Goal: Task Accomplishment & Management: Manage account settings

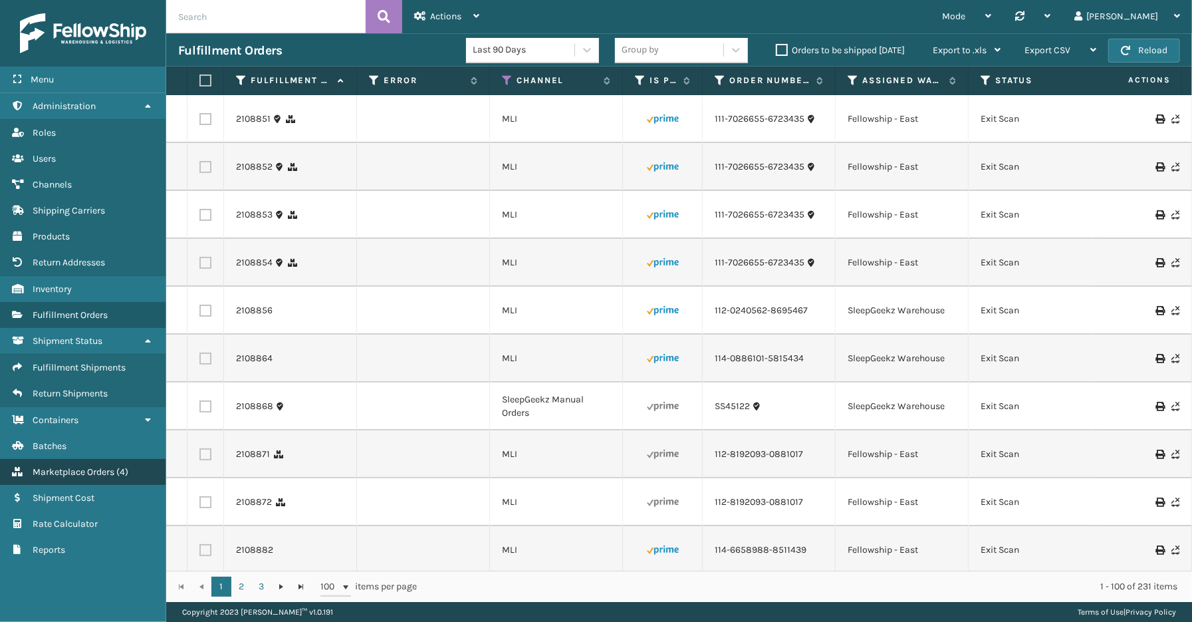
click at [100, 466] on span "Marketplace Orders" at bounding box center [74, 471] width 82 height 11
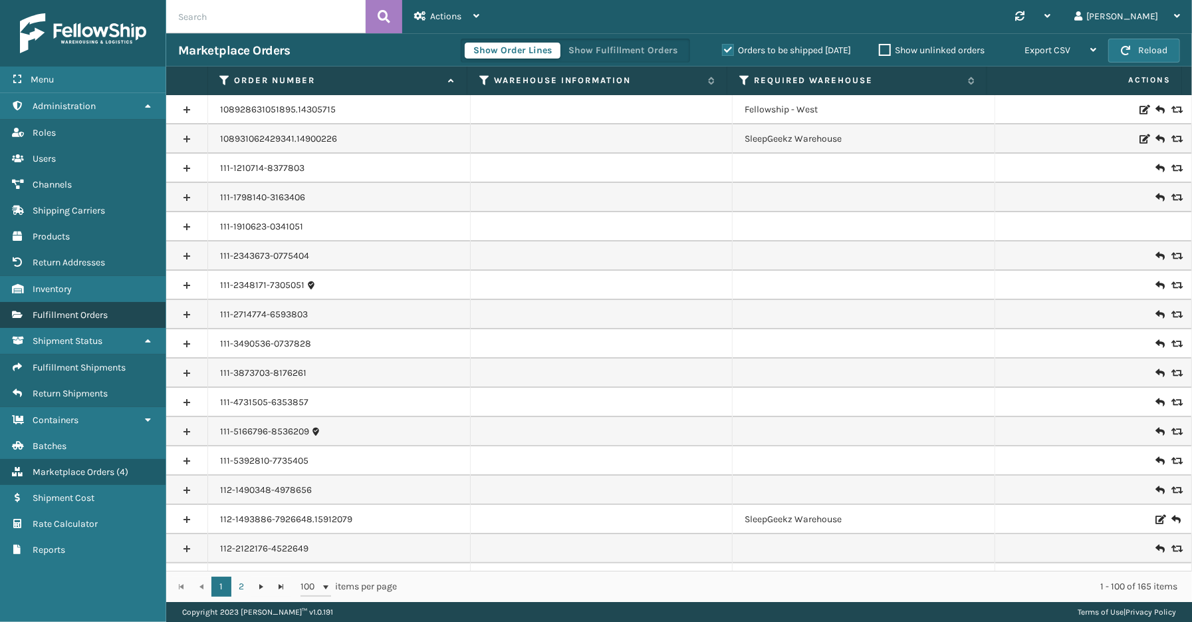
click at [76, 309] on span "Fulfillment Orders" at bounding box center [70, 314] width 75 height 11
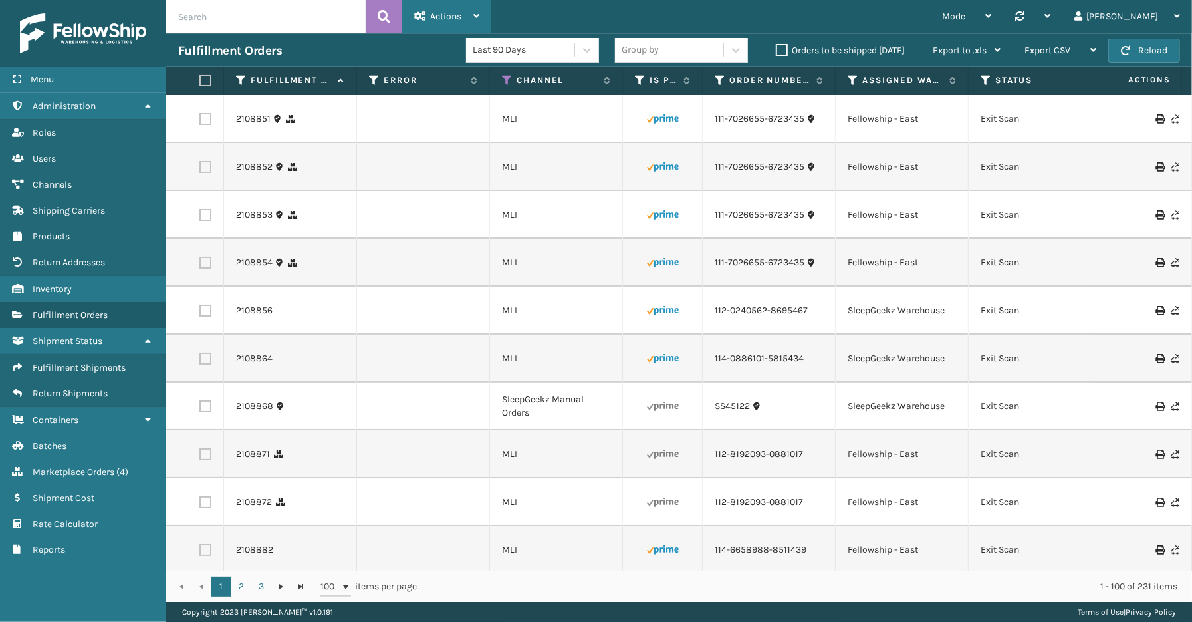
click at [460, 14] on span "Actions" at bounding box center [445, 16] width 31 height 11
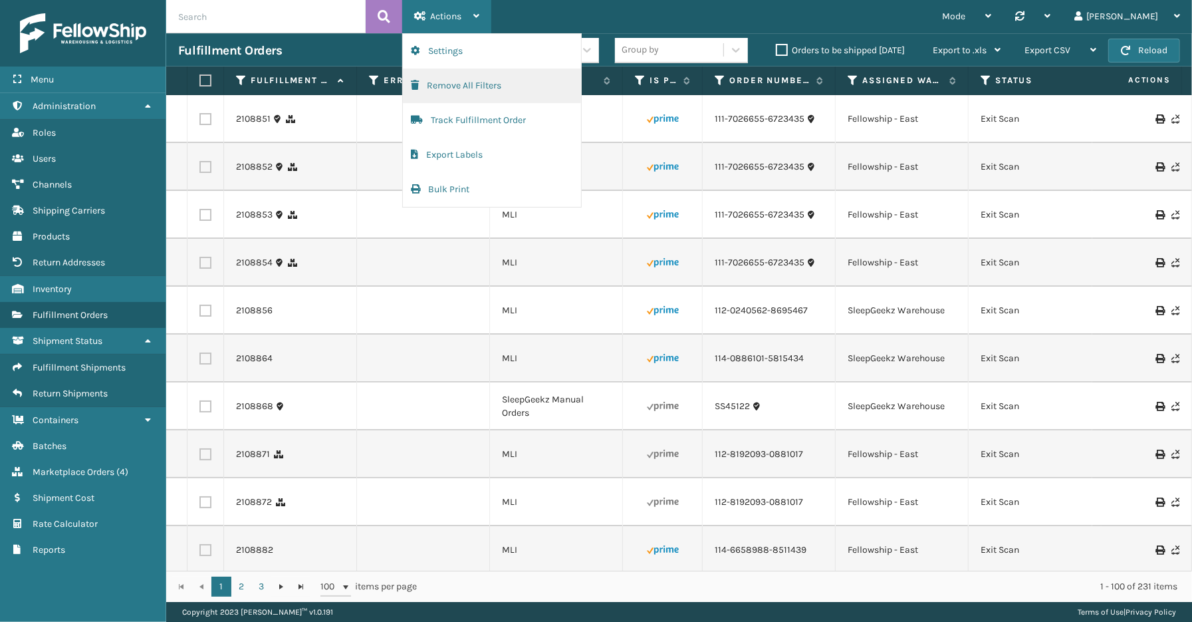
click at [454, 83] on button "Remove All Filters" at bounding box center [492, 85] width 178 height 35
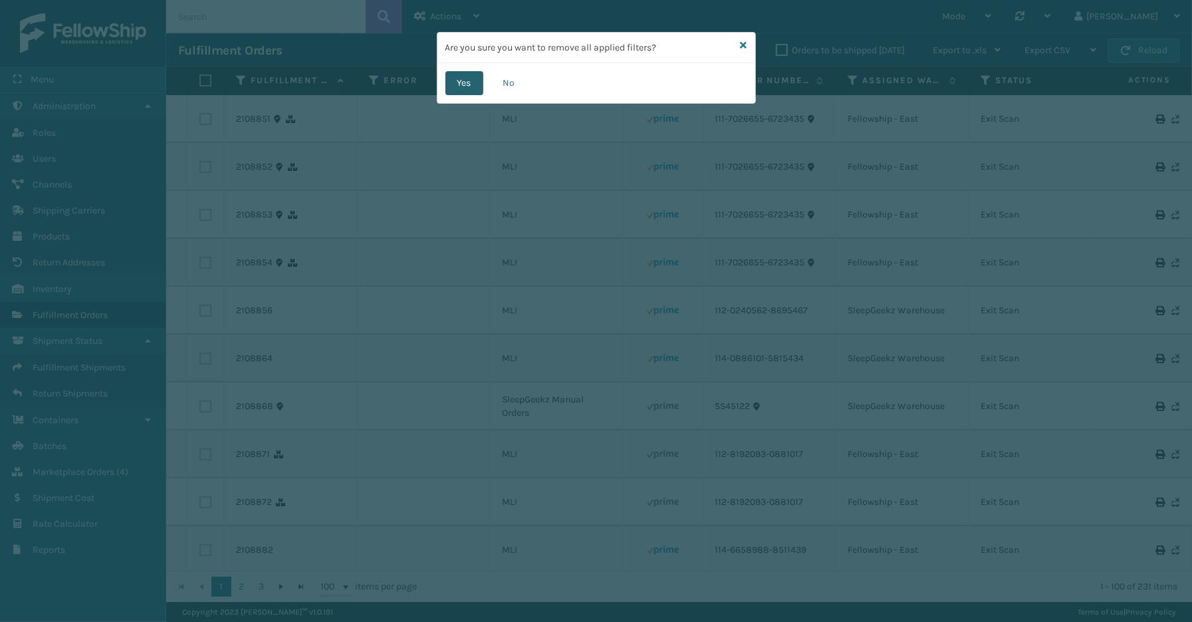
click at [467, 82] on button "Yes" at bounding box center [464, 83] width 38 height 24
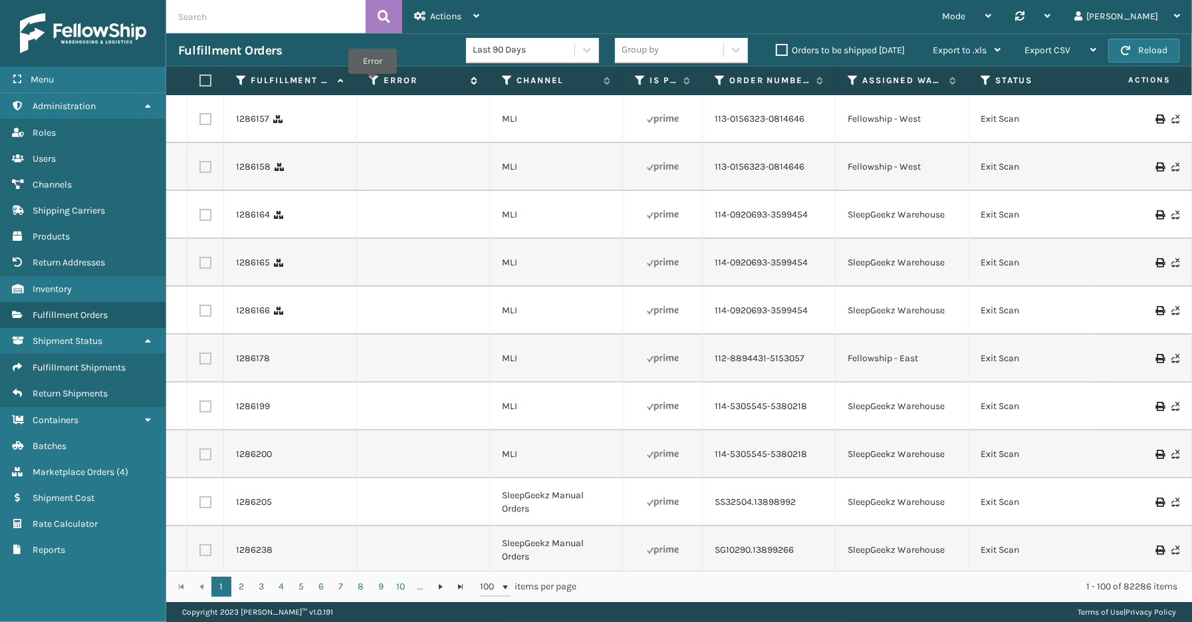
click at [372, 83] on icon at bounding box center [374, 80] width 11 height 12
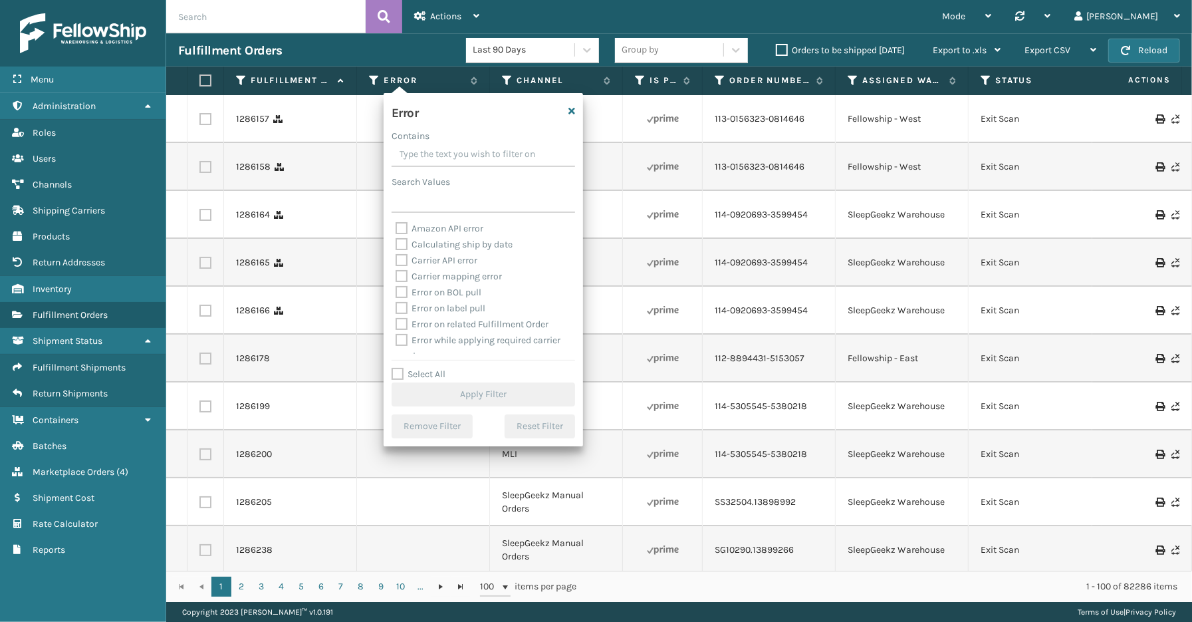
click at [424, 376] on label "Select All" at bounding box center [419, 373] width 54 height 11
click at [424, 368] on input "Select All" at bounding box center [491, 366] width 199 height 1
checkbox input "true"
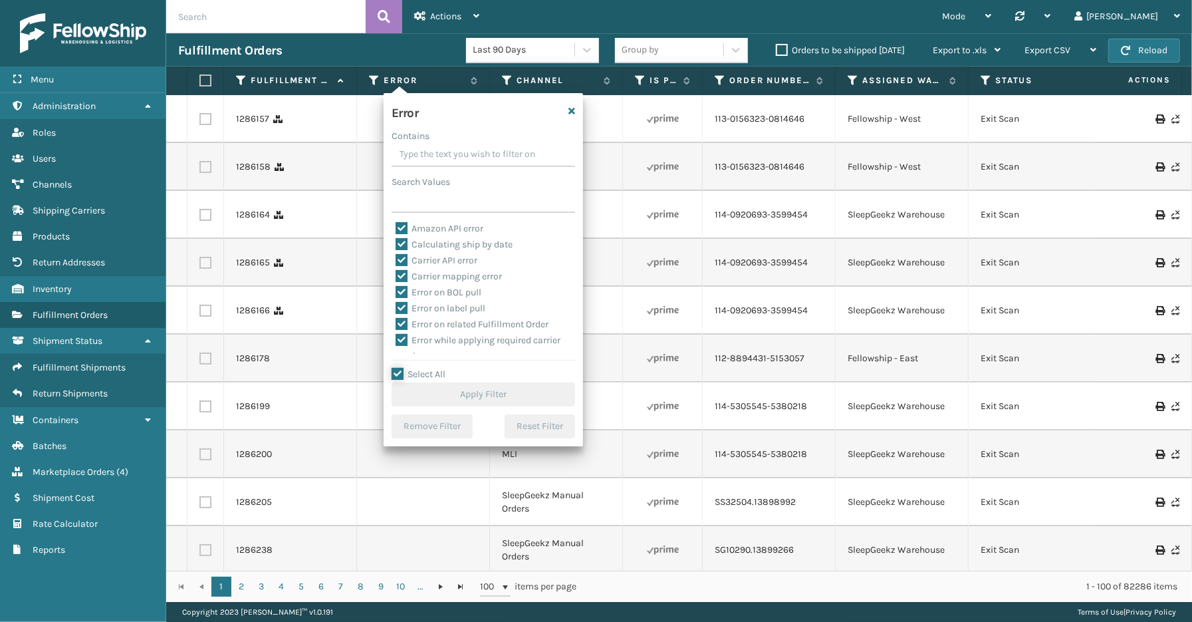
checkbox input "true"
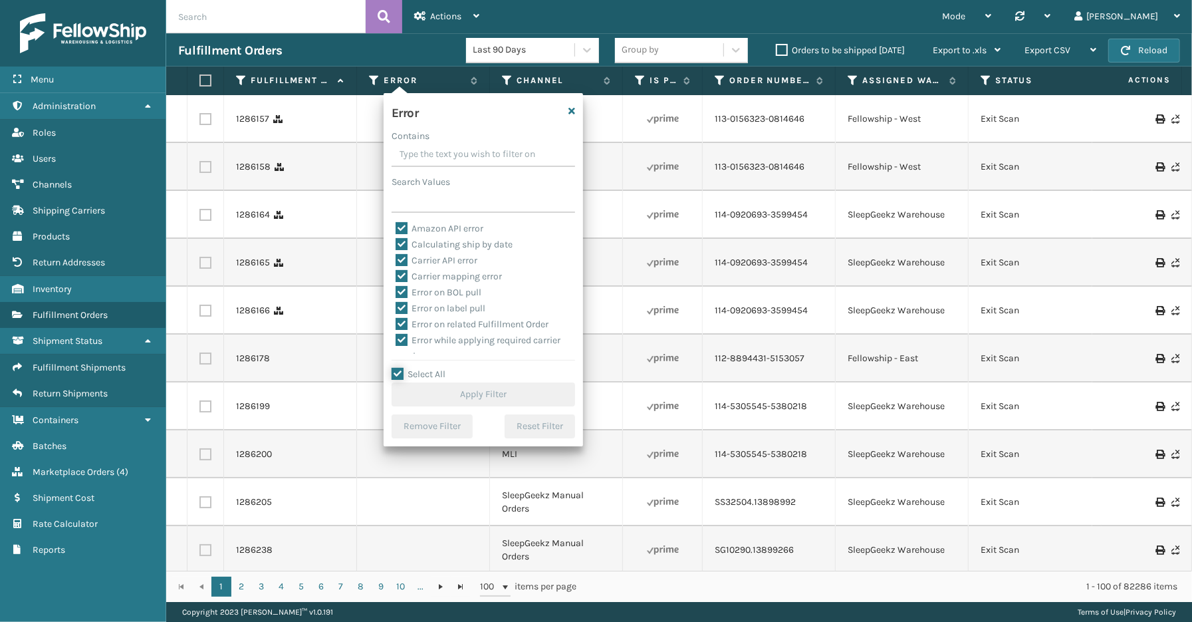
checkbox input "true"
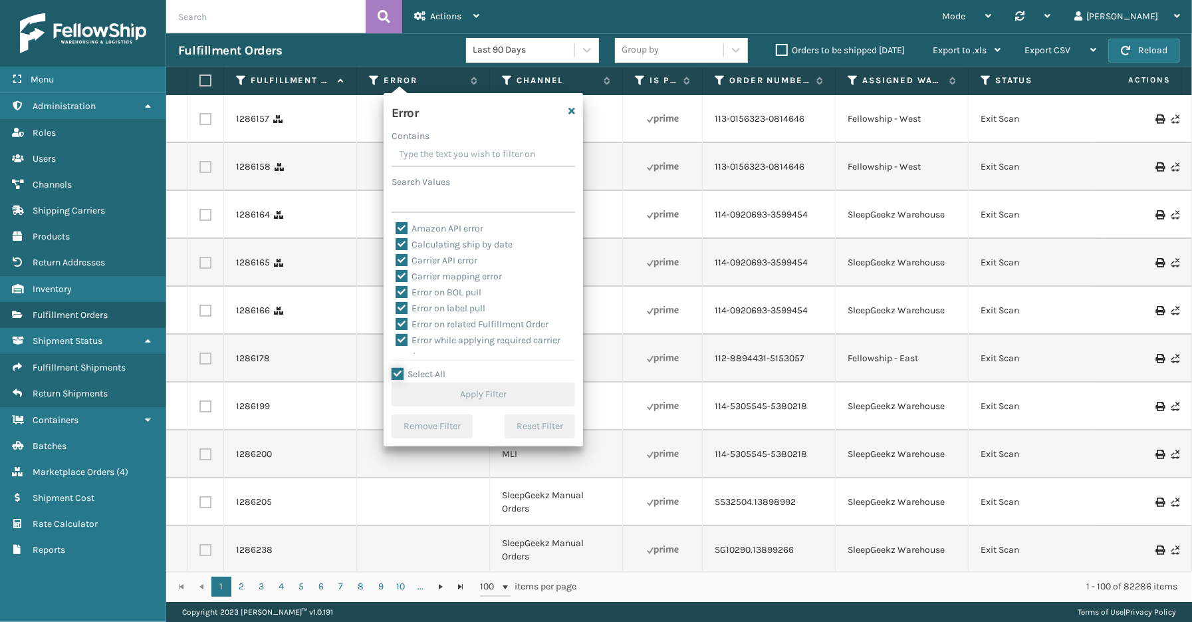
checkbox input "true"
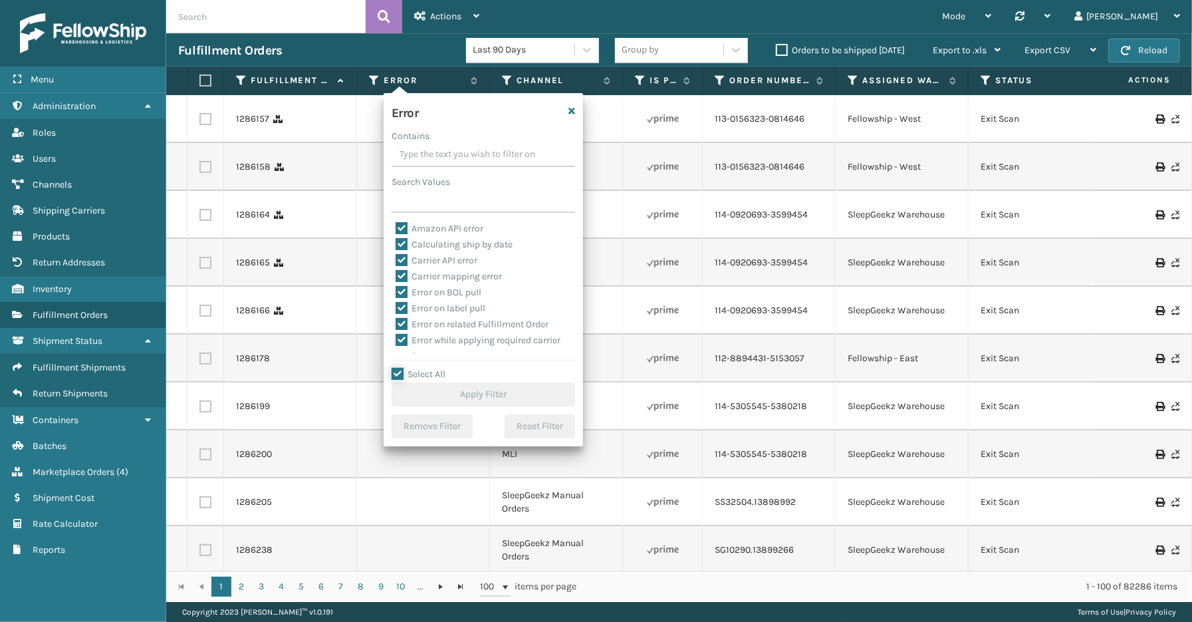
checkbox input "true"
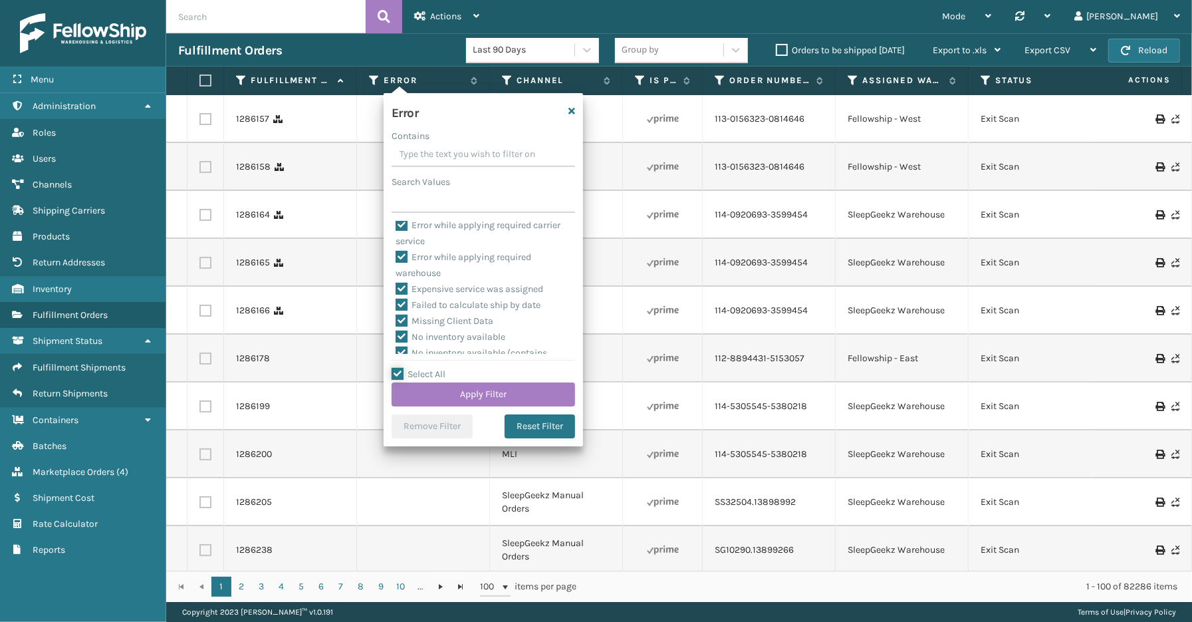
scroll to position [295, 0]
click at [441, 349] on label "To be cancelled" at bounding box center [435, 347] width 79 height 11
click at [396, 349] on input "To be cancelled" at bounding box center [396, 344] width 1 height 9
checkbox input "false"
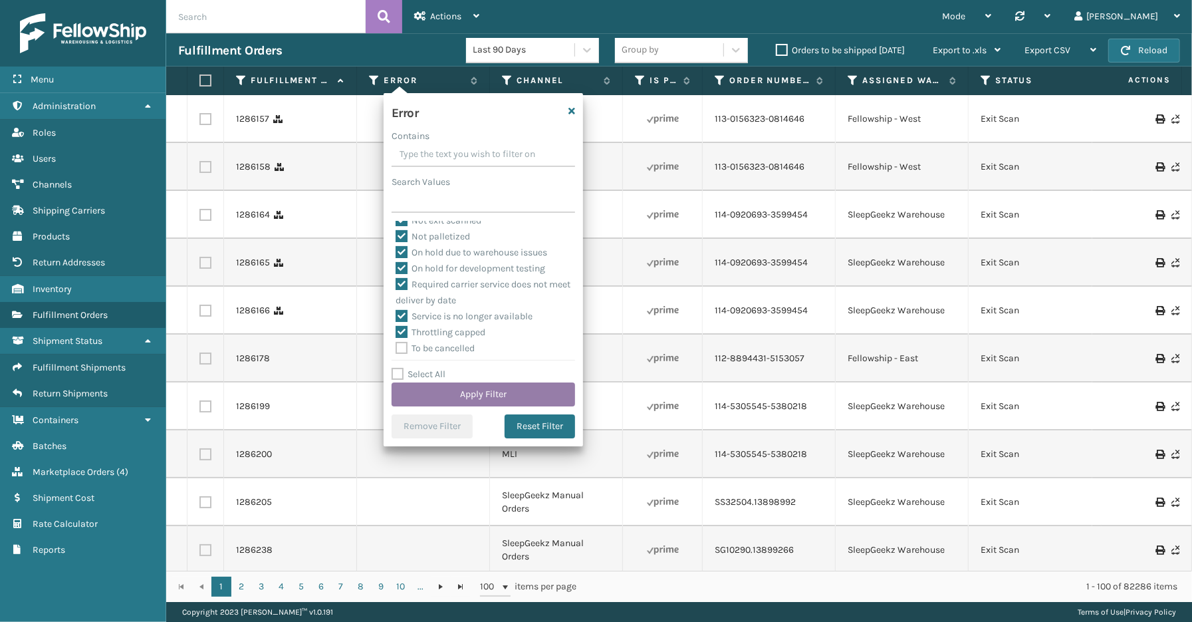
click at [475, 391] on button "Apply Filter" at bounding box center [483, 394] width 183 height 24
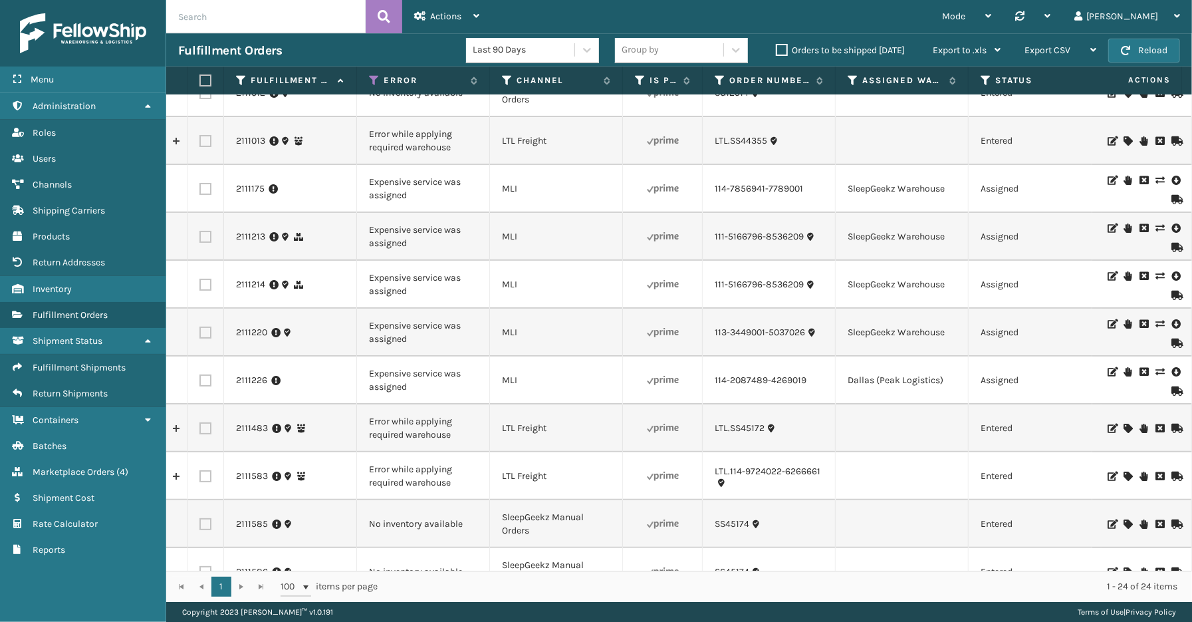
scroll to position [0, 0]
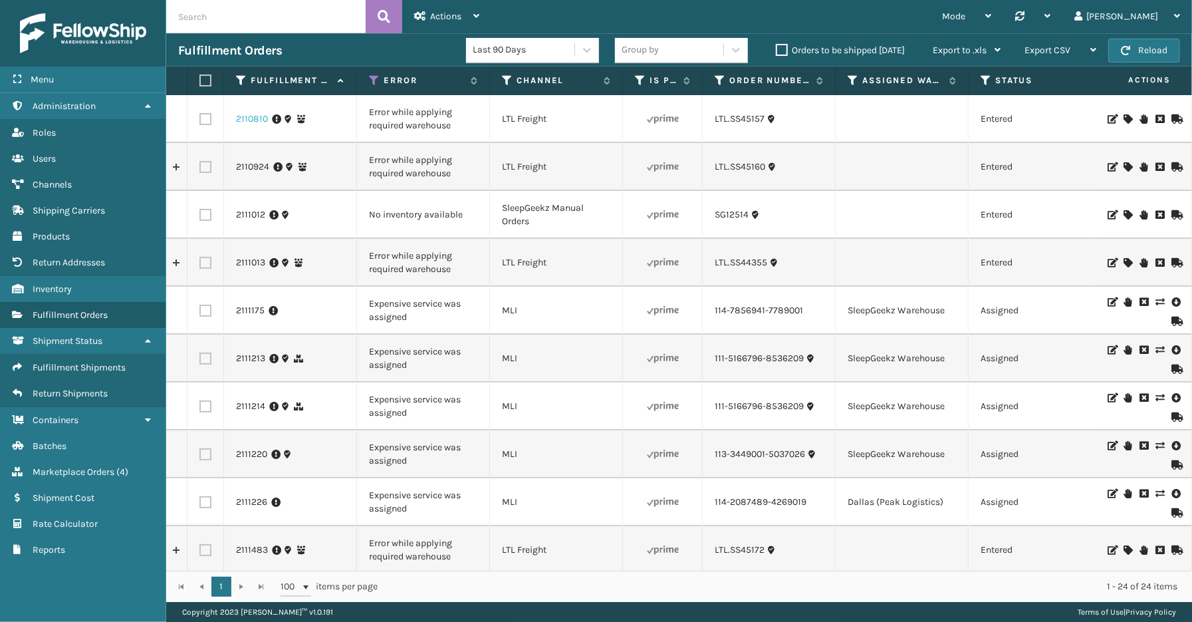
click at [245, 122] on link "2110810" at bounding box center [252, 118] width 32 height 13
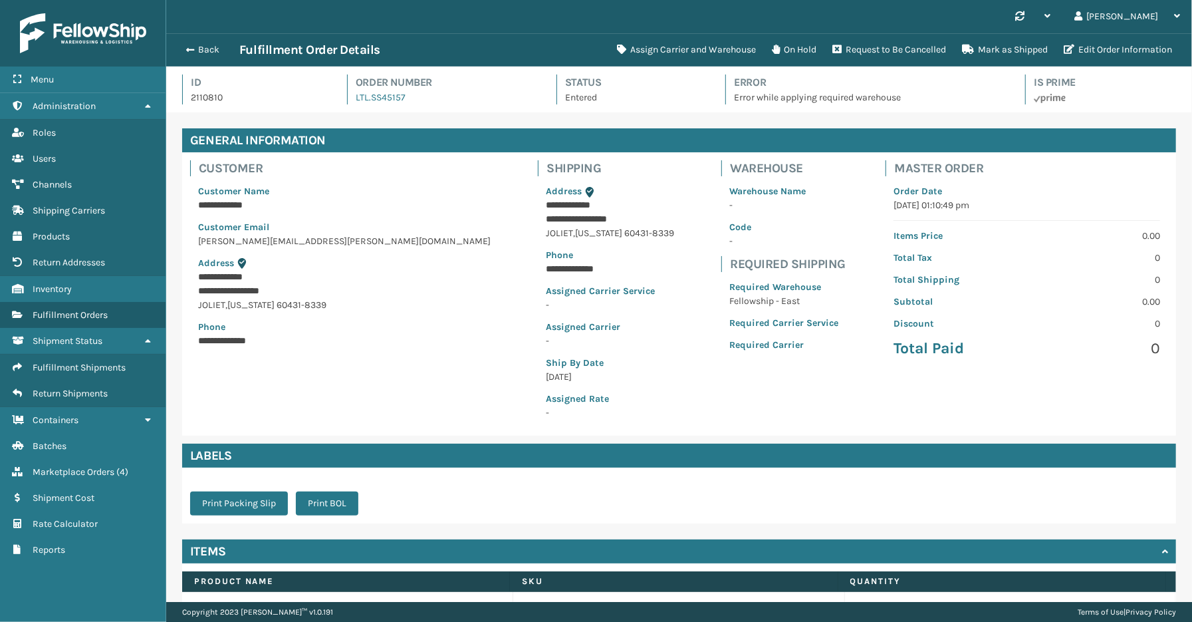
scroll to position [31, 1026]
click at [905, 48] on button "Request to Be Cancelled" at bounding box center [889, 50] width 130 height 27
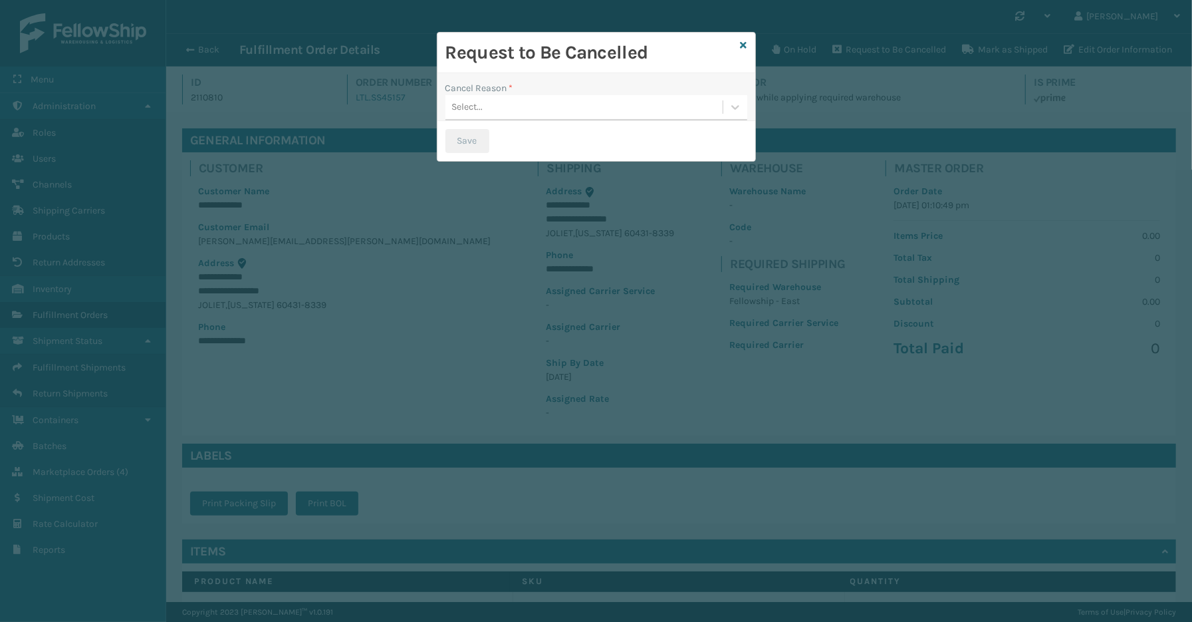
click at [567, 110] on div "Select..." at bounding box center [583, 107] width 277 height 22
click at [543, 41] on h2 "Request to Be Cancelled" at bounding box center [590, 53] width 290 height 24
click at [745, 43] on icon at bounding box center [744, 45] width 7 height 9
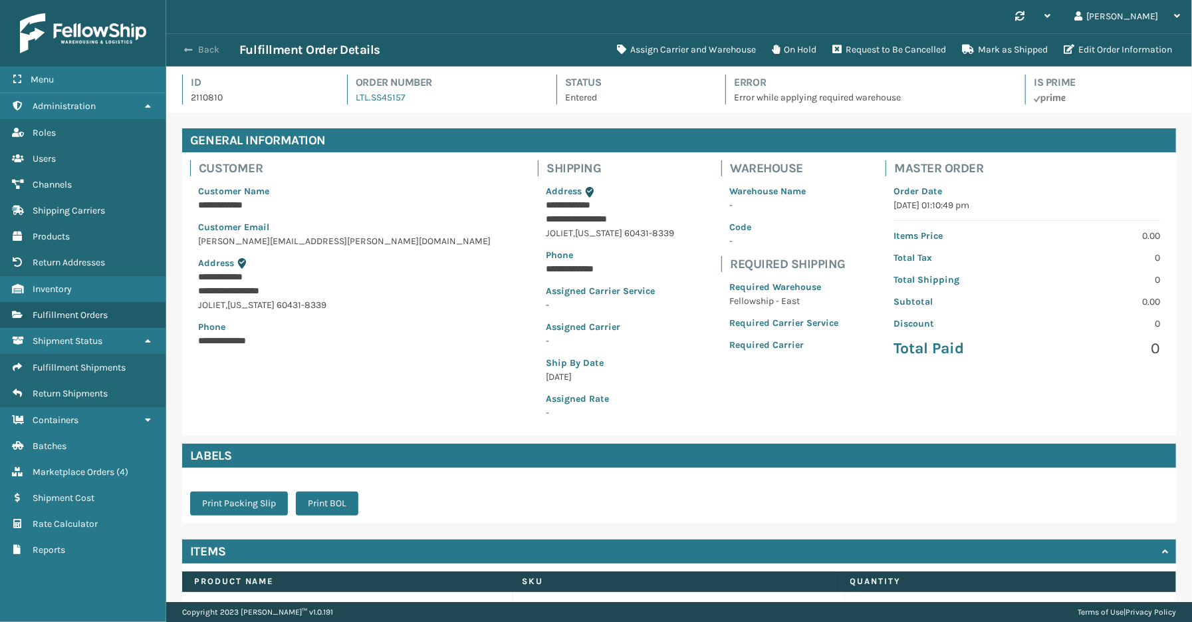
click at [201, 47] on button "Back" at bounding box center [208, 50] width 61 height 12
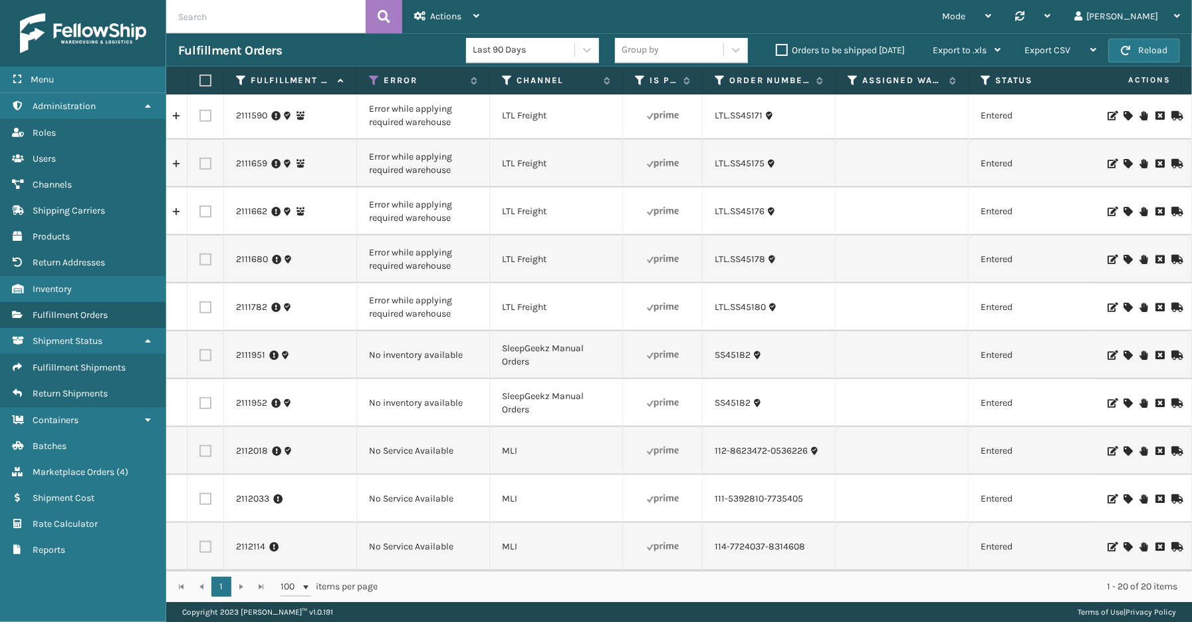
scroll to position [493, 0]
click at [80, 466] on span "Marketplace Orders" at bounding box center [74, 471] width 82 height 11
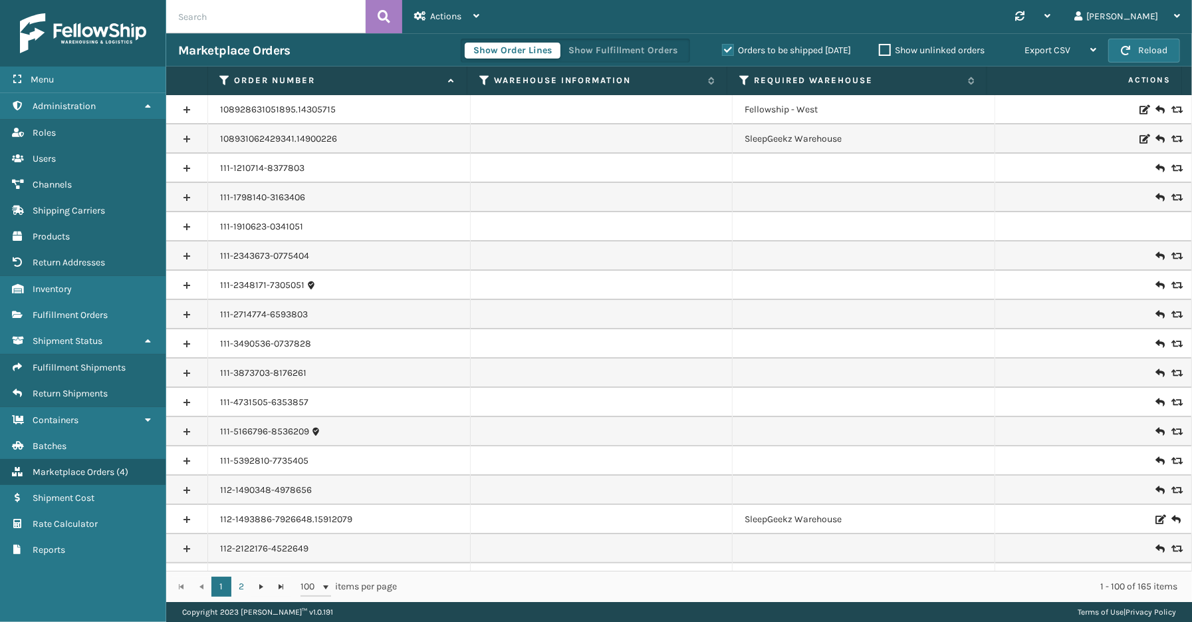
click at [729, 48] on label "Orders to be shipped [DATE]" at bounding box center [786, 50] width 129 height 11
click at [723, 48] on input "Orders to be shipped [DATE]" at bounding box center [722, 47] width 1 height 9
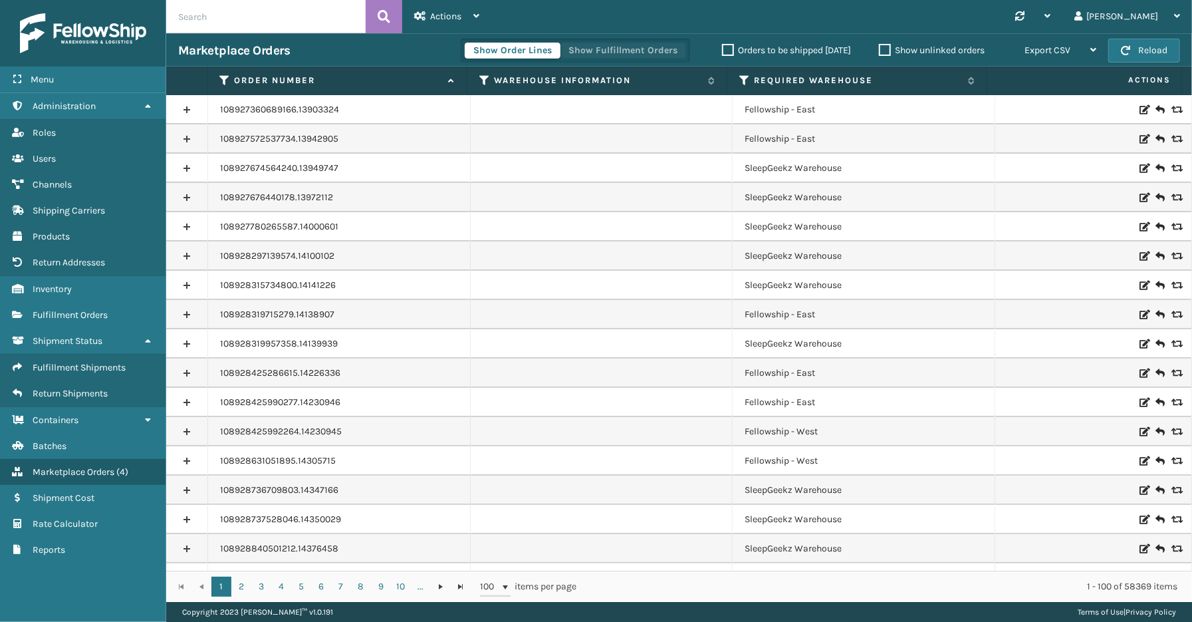
click at [619, 48] on button "Show Fulfillment Orders" at bounding box center [623, 51] width 126 height 16
click at [74, 596] on div "Menu Administration Roles Users Channels Shipping Carriers Products Return Addr…" at bounding box center [83, 311] width 166 height 622
click at [138, 574] on div "Menu Administration Roles Users Channels Shipping Carriers Products Return Addr…" at bounding box center [83, 311] width 166 height 622
